Goal: Task Accomplishment & Management: Complete application form

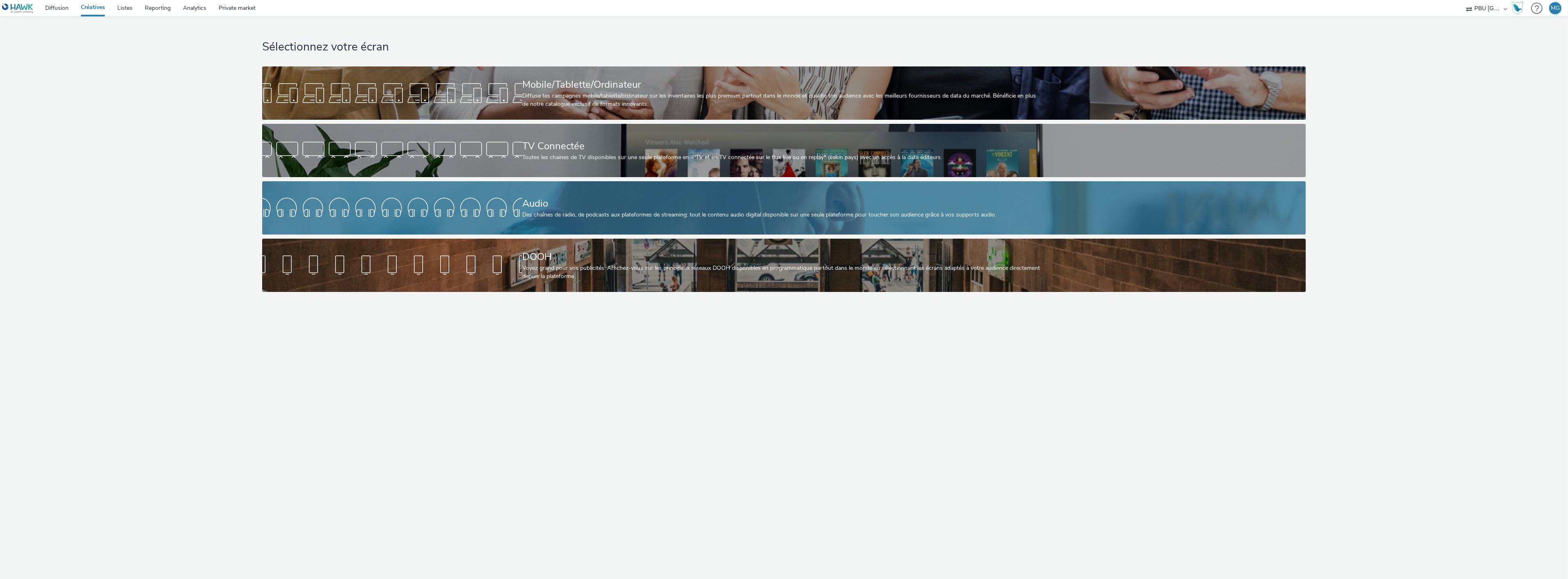
click at [417, 190] on link "Audio Des chaînes de radio, de podcasts aux plateformes de streaming: tout le c…" at bounding box center [784, 208] width 1043 height 53
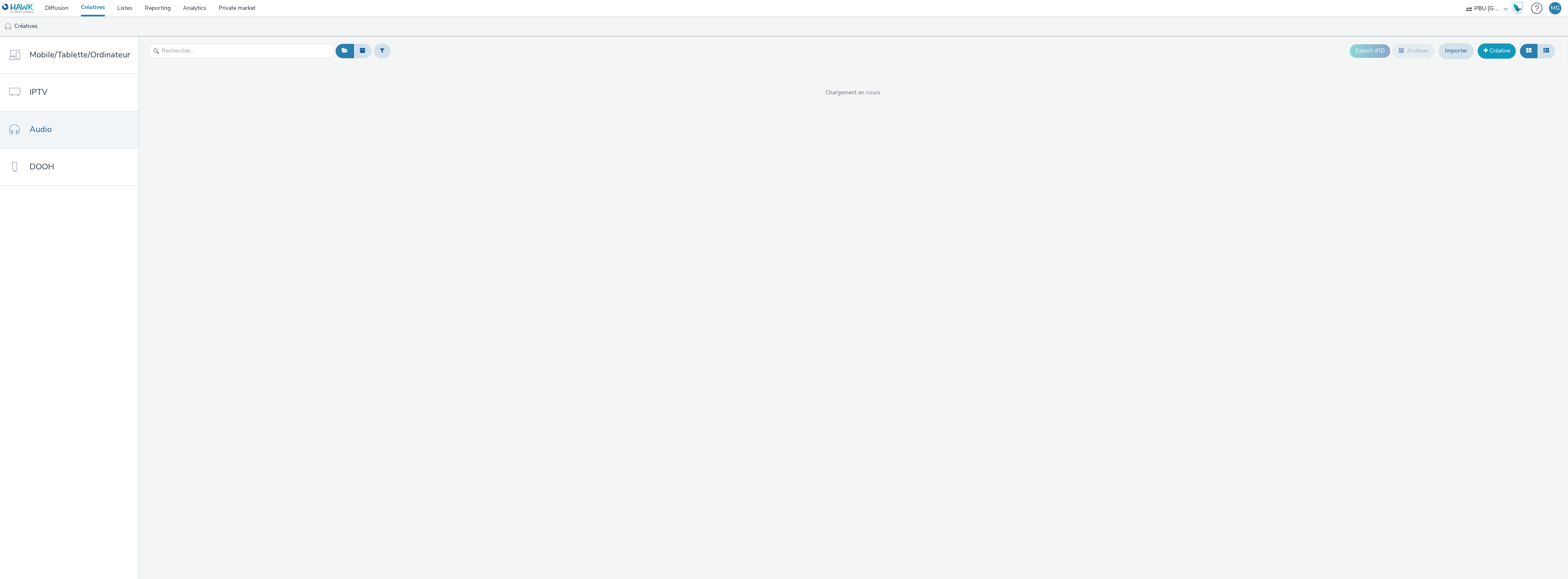
click at [1497, 47] on link "Créative" at bounding box center [1497, 51] width 38 height 15
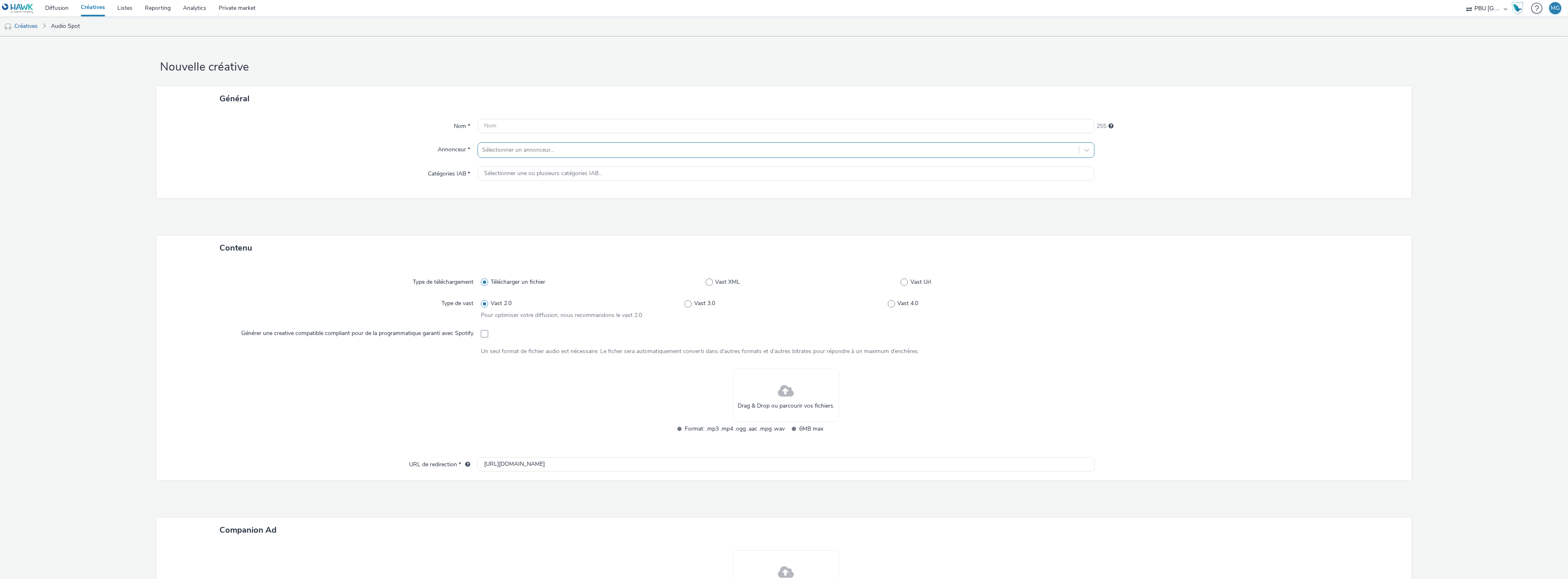
click at [632, 151] on div at bounding box center [778, 150] width 593 height 10
type input "ikea"
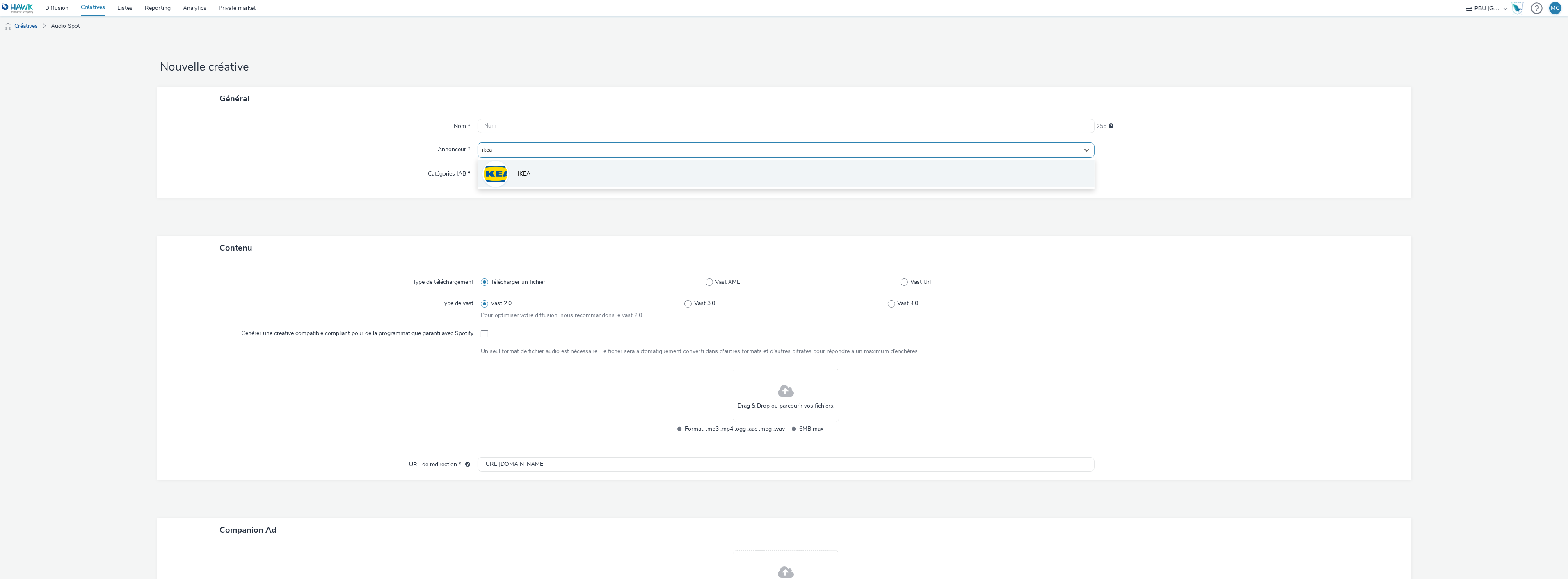
click at [587, 174] on li "IKEA" at bounding box center [786, 173] width 617 height 28
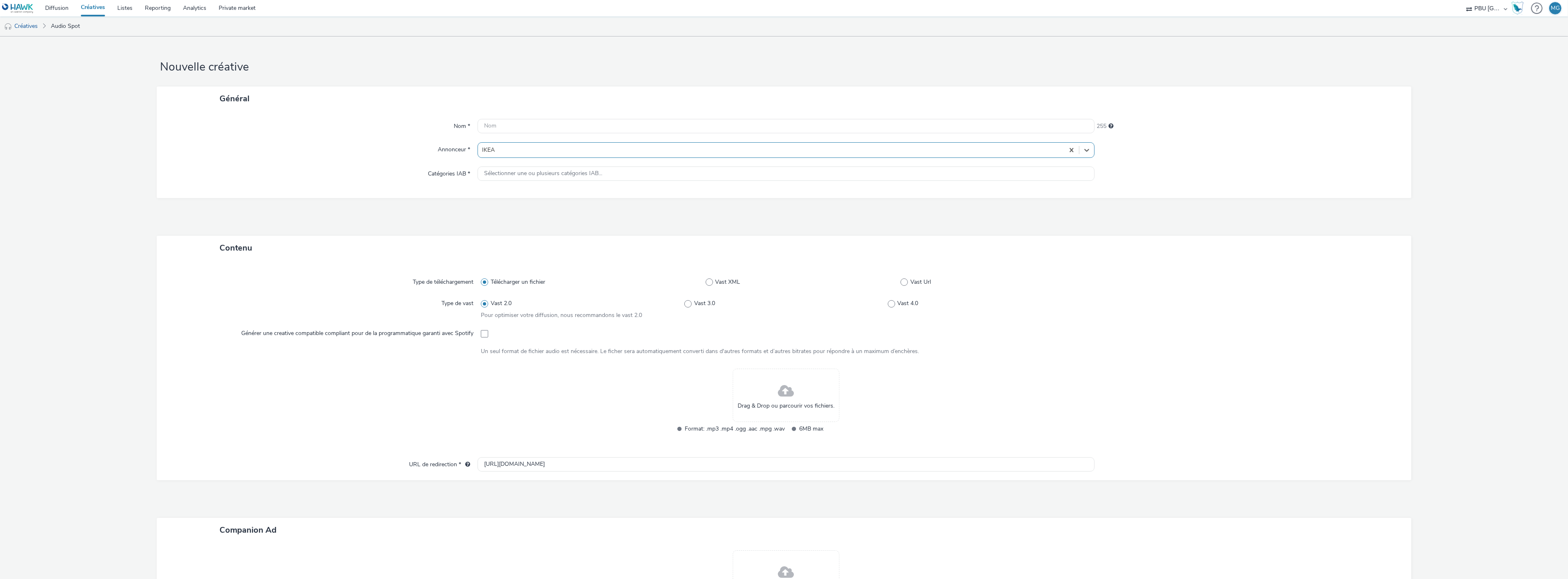
type input "[URL][DOMAIN_NAME]"
click at [485, 336] on span at bounding box center [484, 339] width 7 height 7
checkbox input "false"
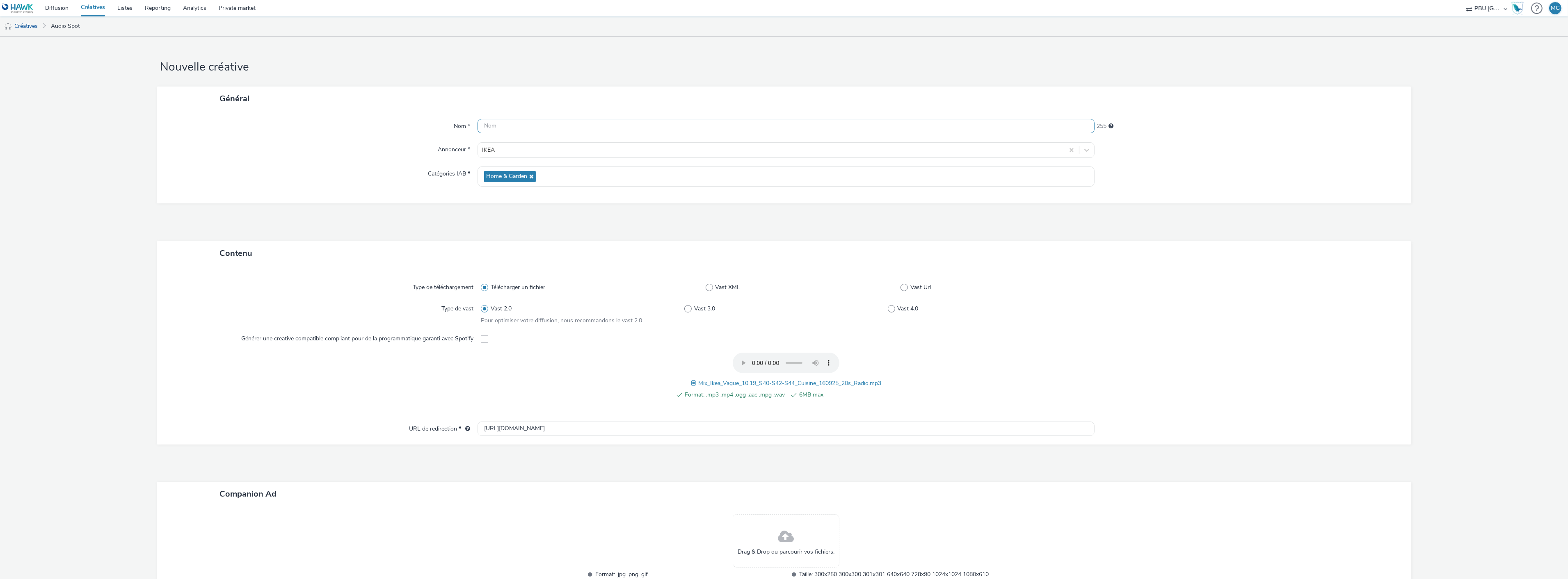
click at [515, 127] on input "text" at bounding box center [786, 126] width 617 height 15
paste input "IKEA_251013_CuisineS42"
type input "IKEA_251013_CuisineS42"
click at [347, 268] on div "Type de téléchargement Télécharger un fichier Vast XML Vast Url Type de vast Va…" at bounding box center [784, 355] width 1254 height 179
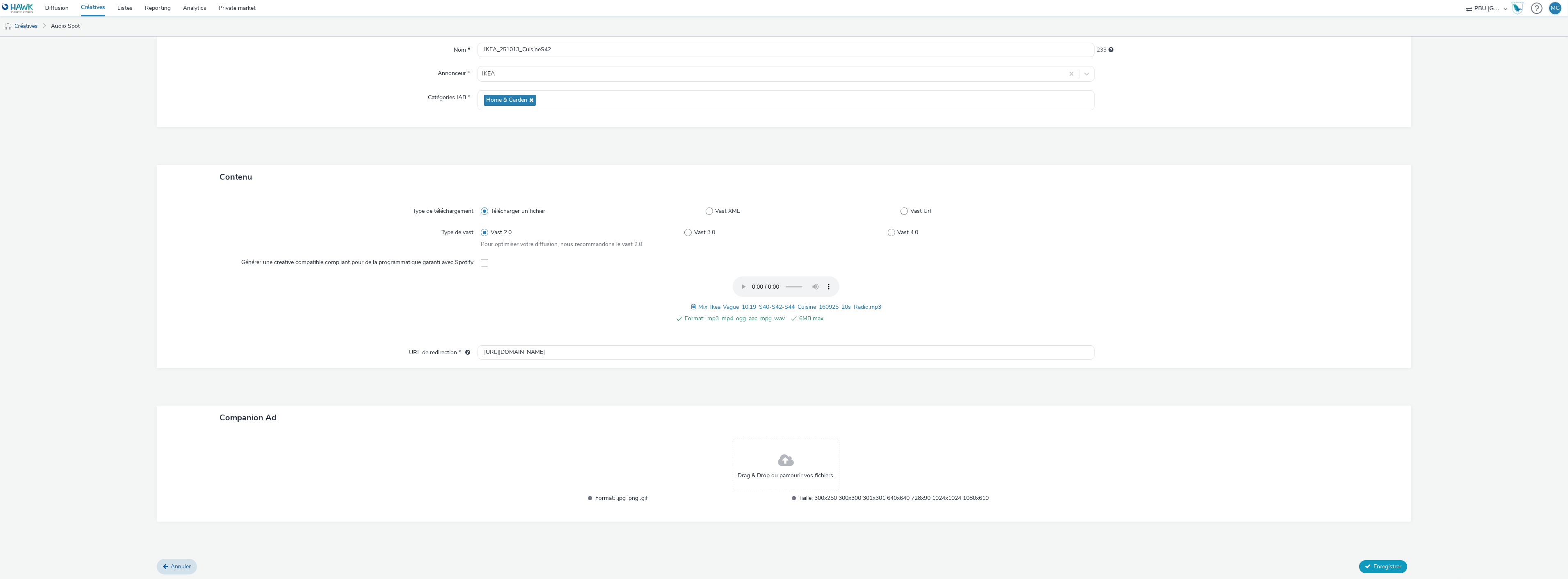
click at [1359, 561] on button "Enregistrer" at bounding box center [1383, 567] width 48 height 13
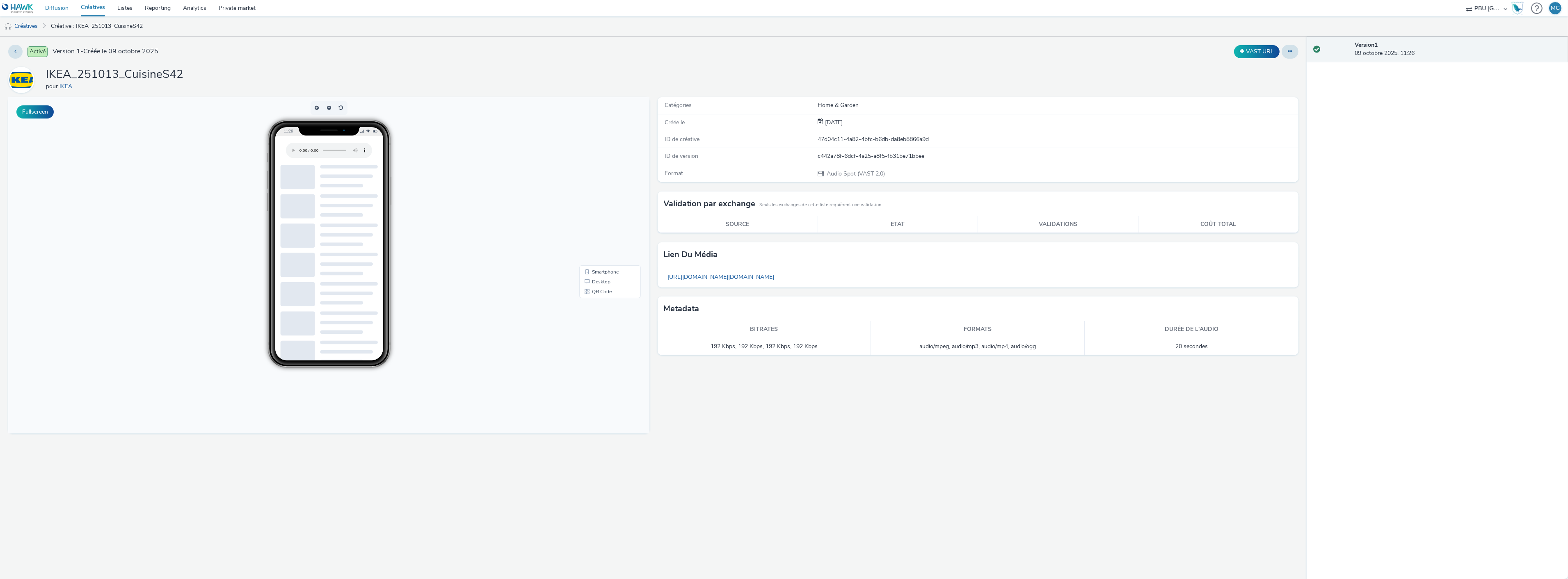
click at [69, 6] on link "Diffusion" at bounding box center [57, 8] width 36 height 16
